Goal: Transaction & Acquisition: Purchase product/service

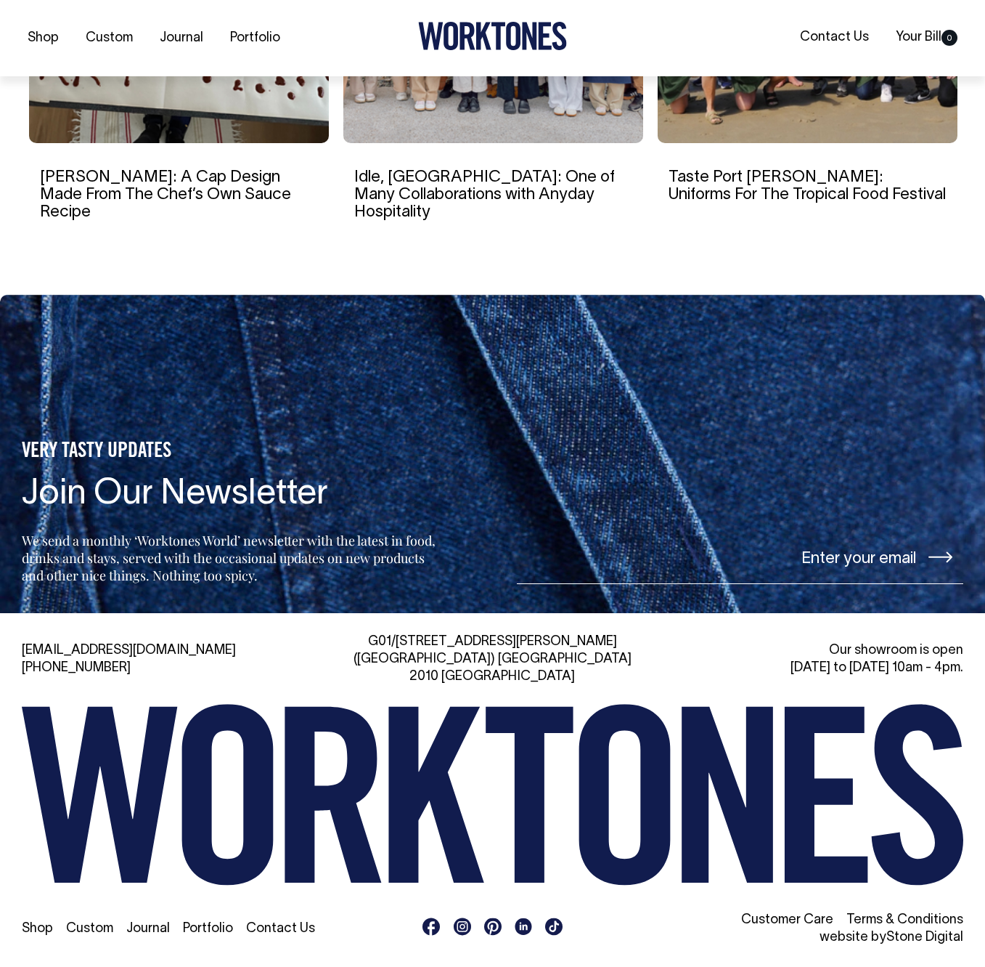
scroll to position [2879, 0]
click at [746, 738] on icon at bounding box center [727, 795] width 91 height 176
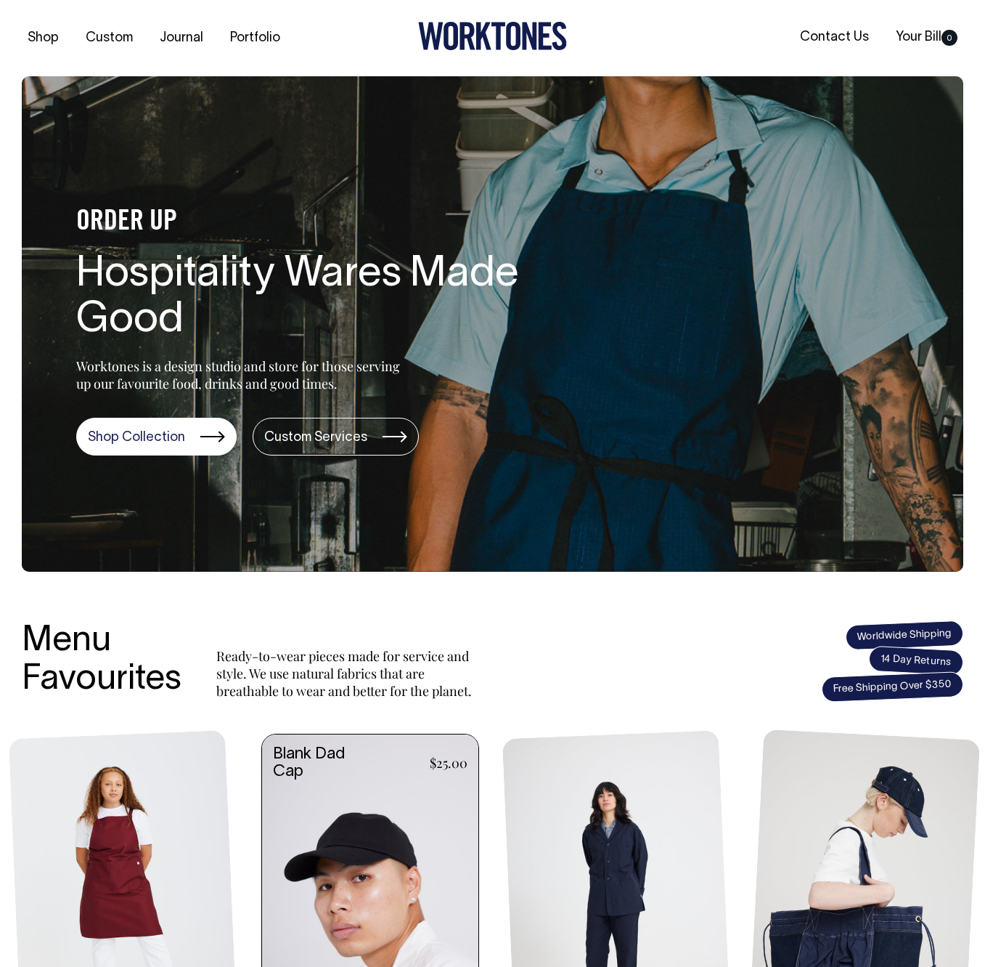
click at [386, 840] on link at bounding box center [370, 897] width 216 height 327
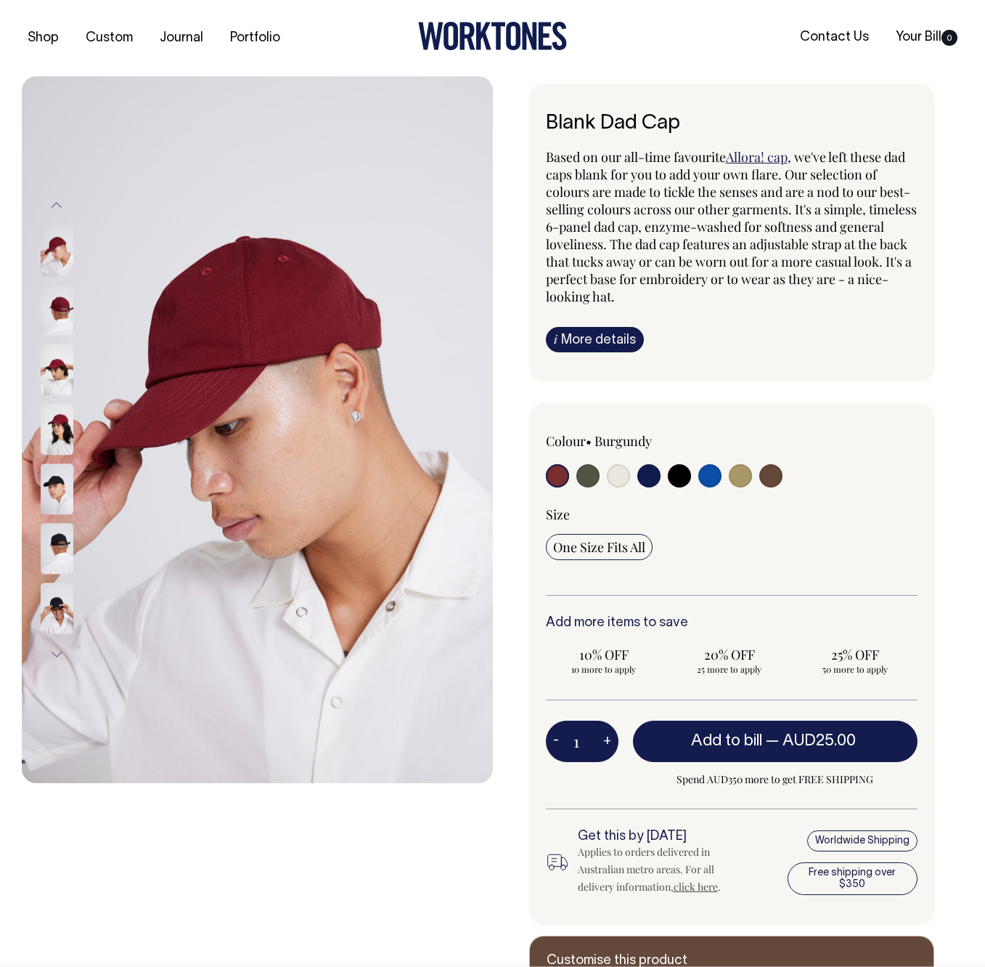
click at [62, 316] on img at bounding box center [57, 310] width 33 height 51
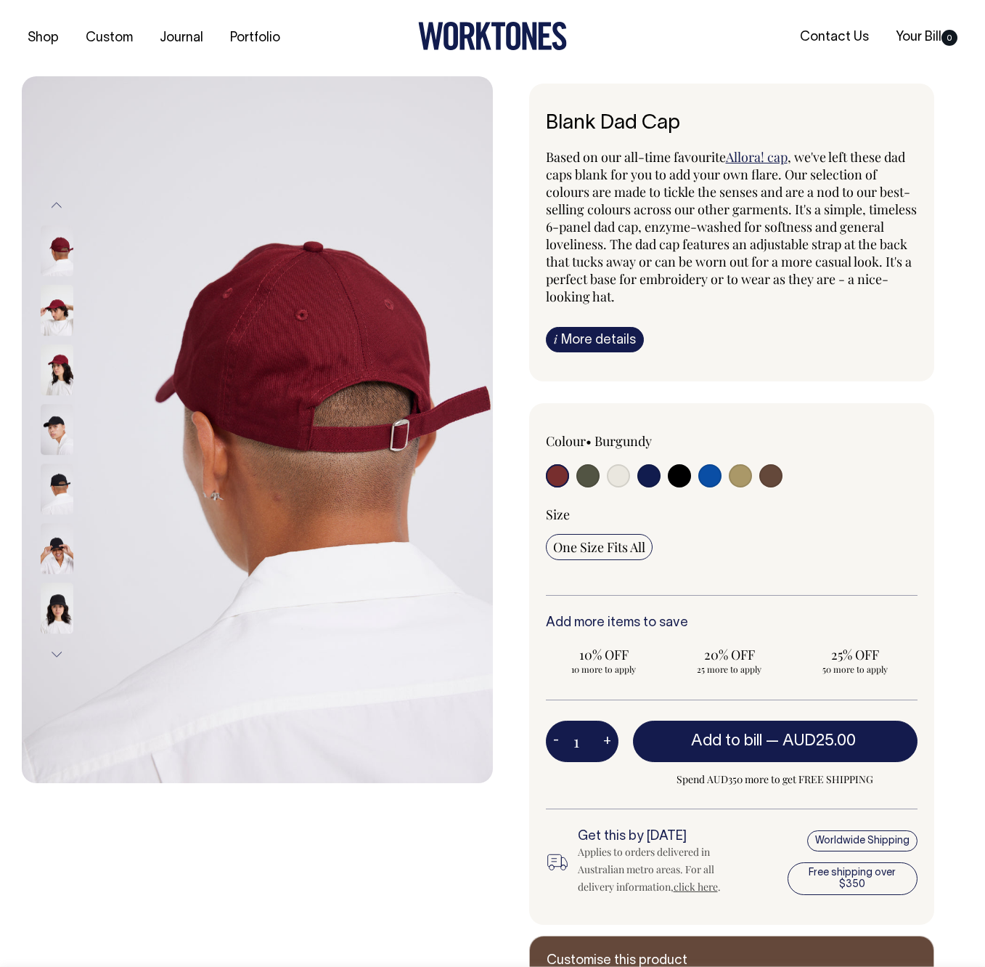
click at [59, 351] on img at bounding box center [57, 370] width 33 height 51
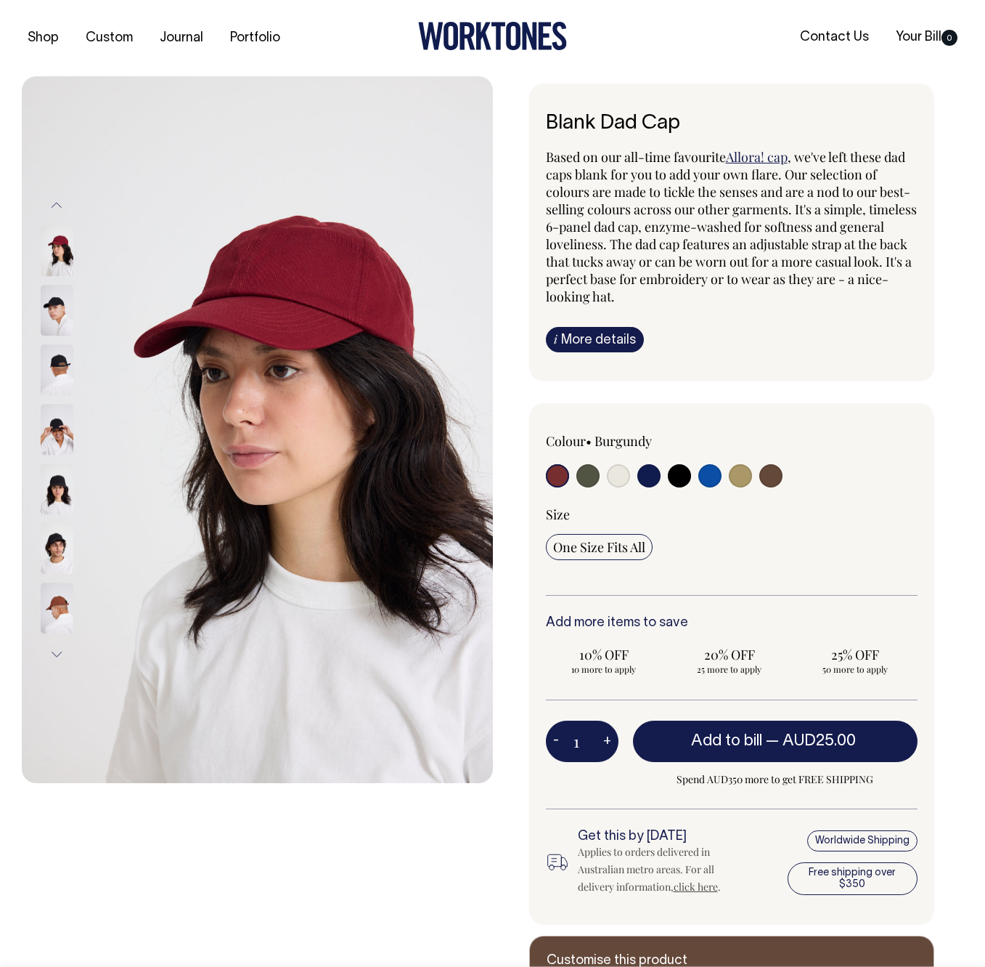
click at [57, 375] on img at bounding box center [57, 370] width 33 height 51
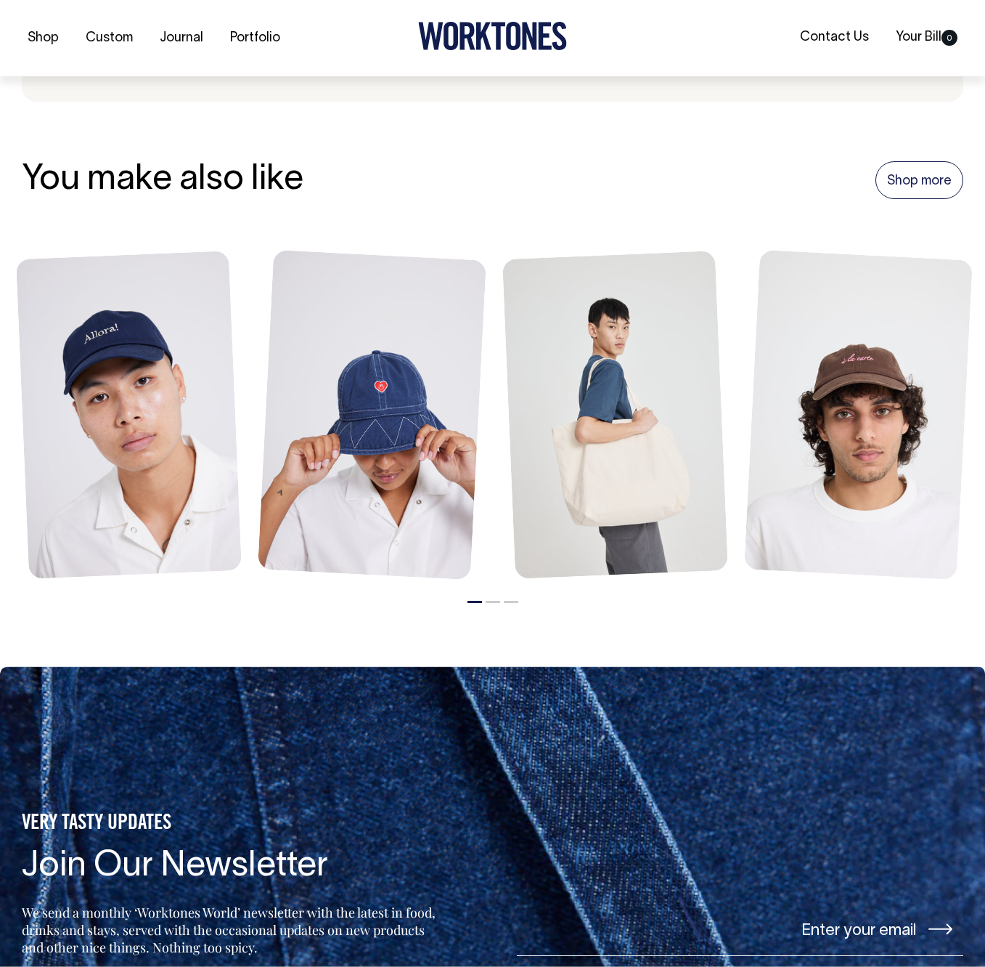
scroll to position [1542, 0]
